Goal: Register for event/course

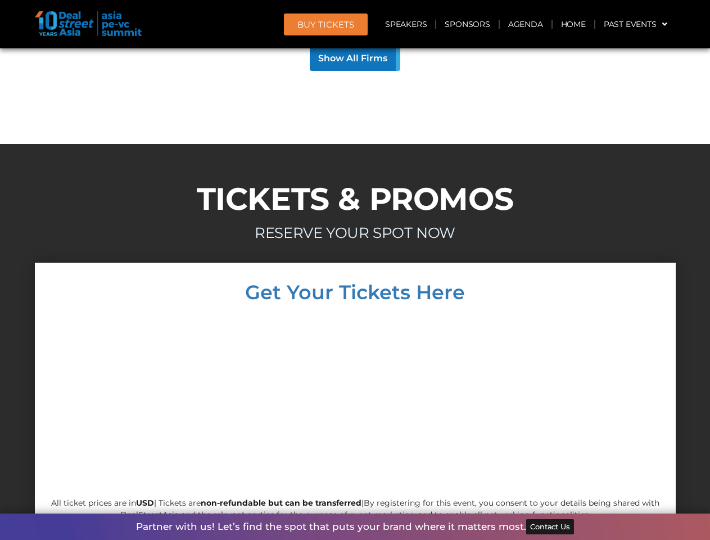
scroll to position [10789, 0]
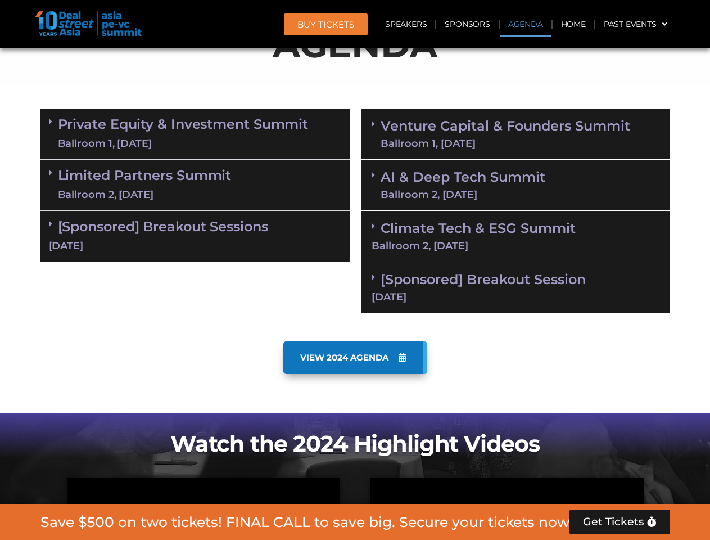
scroll to position [637, 0]
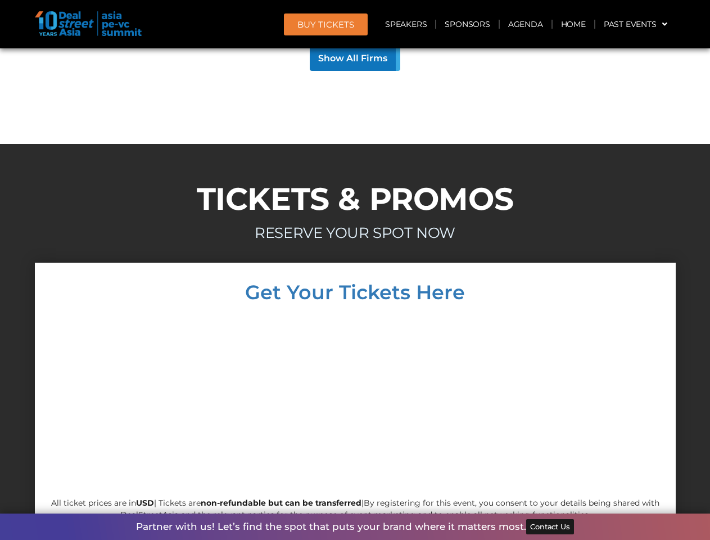
scroll to position [10789, 0]
